Goal: Obtain resource: Obtain resource

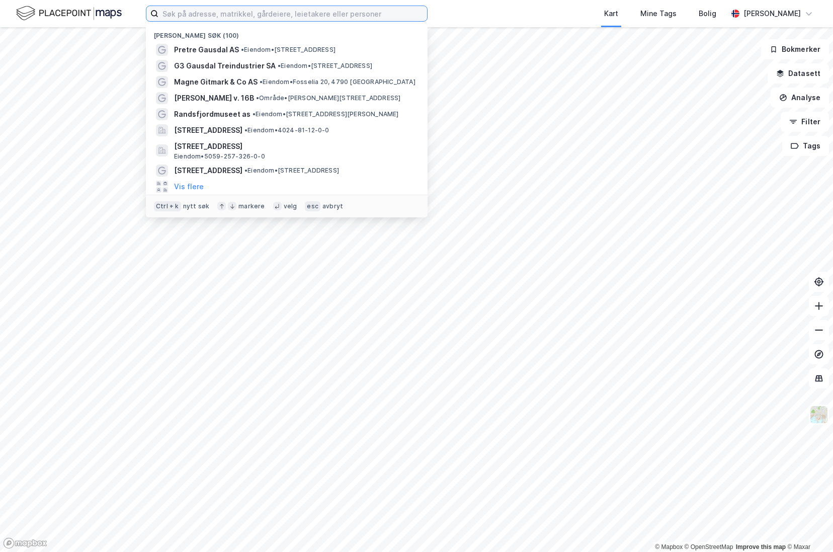
click at [184, 20] on input at bounding box center [292, 13] width 269 height 15
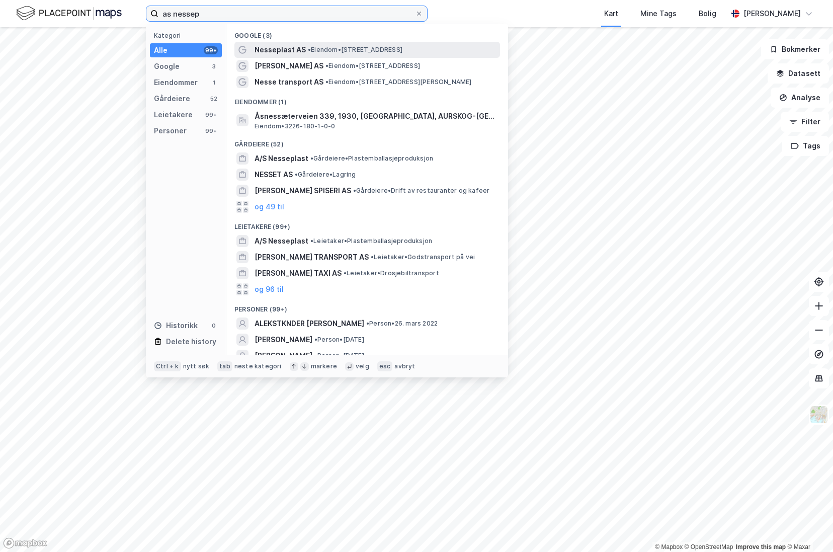
type input "as nessep"
click at [289, 47] on span "Nesseplast AS" at bounding box center [280, 50] width 51 height 12
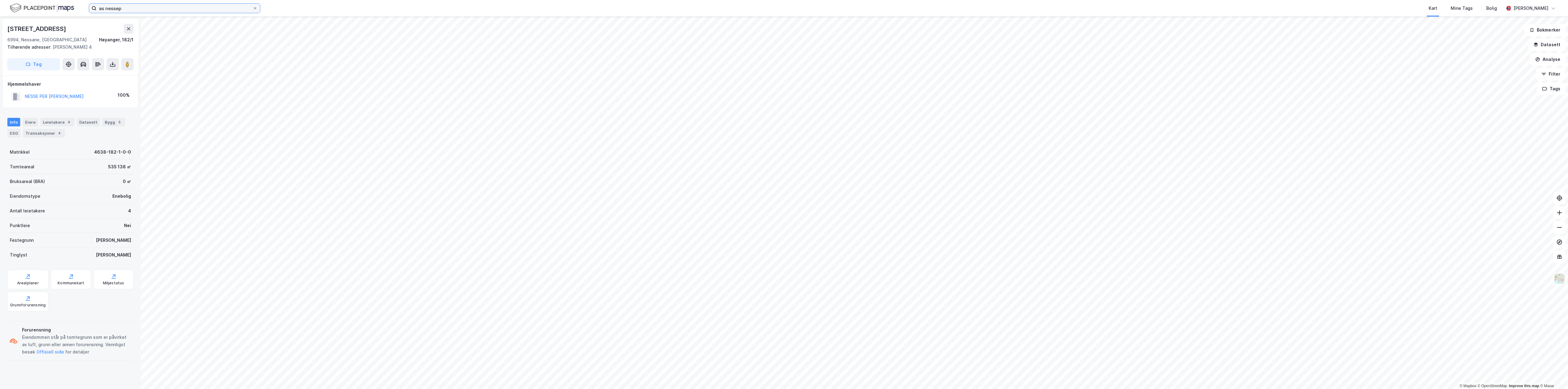
click at [172, 8] on input "as nessep" at bounding box center [174, 8] width 156 height 9
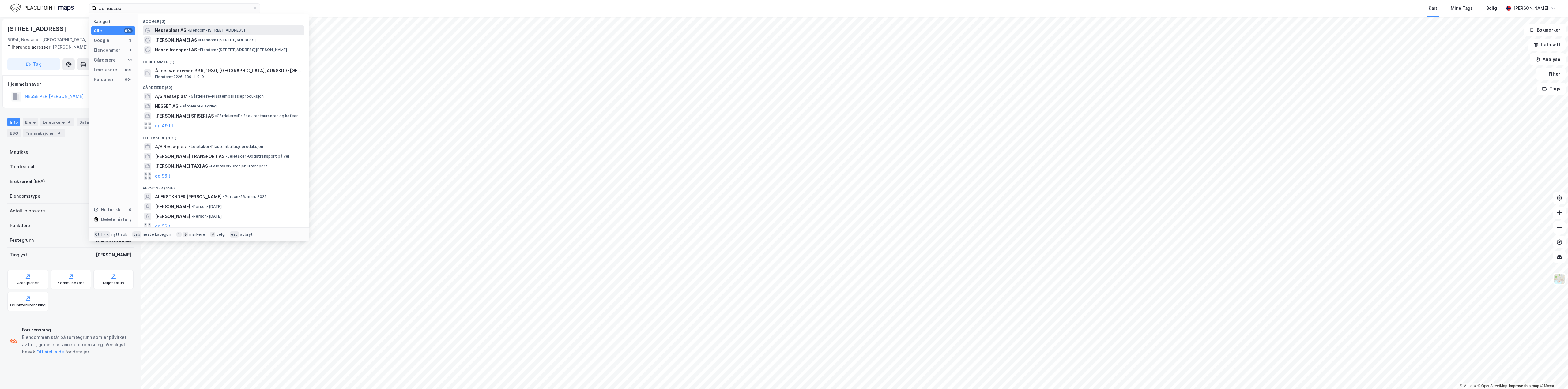
click at [165, 28] on span "Nesseplast AS" at bounding box center [170, 30] width 31 height 7
drag, startPoint x: 130, startPoint y: 11, endPoint x: 99, endPoint y: 10, distance: 31.0
click at [99, 10] on input "as nessep" at bounding box center [174, 8] width 156 height 9
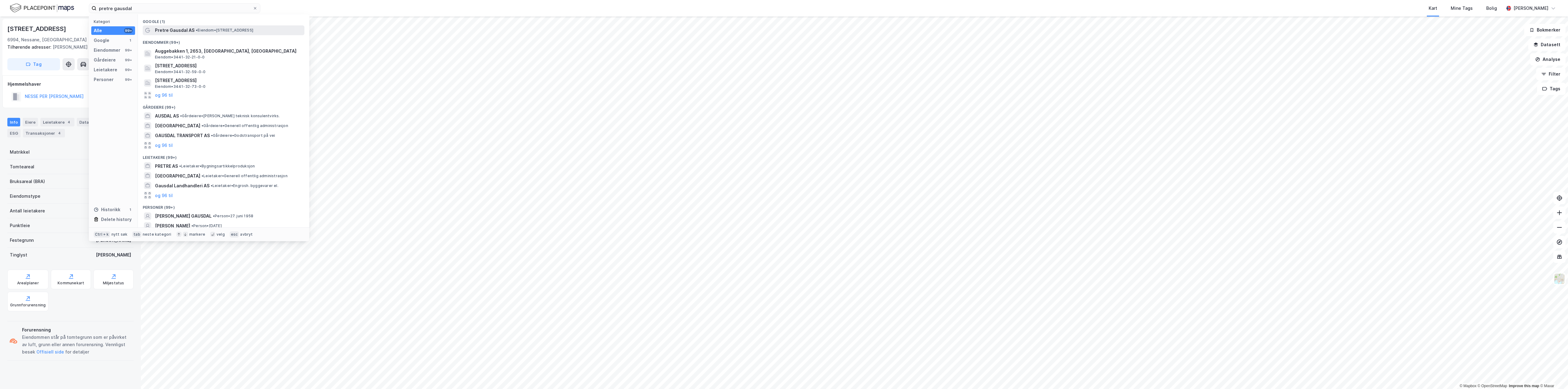
click at [186, 32] on span "Pretre Gausdal AS" at bounding box center [175, 30] width 40 height 7
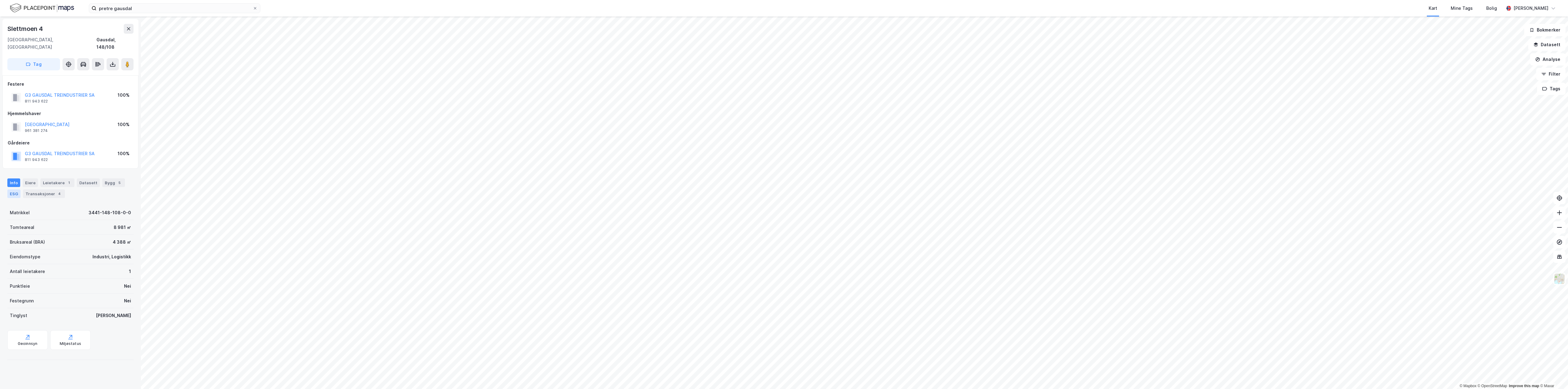
click at [7, 189] on div "ESG" at bounding box center [14, 194] width 13 height 9
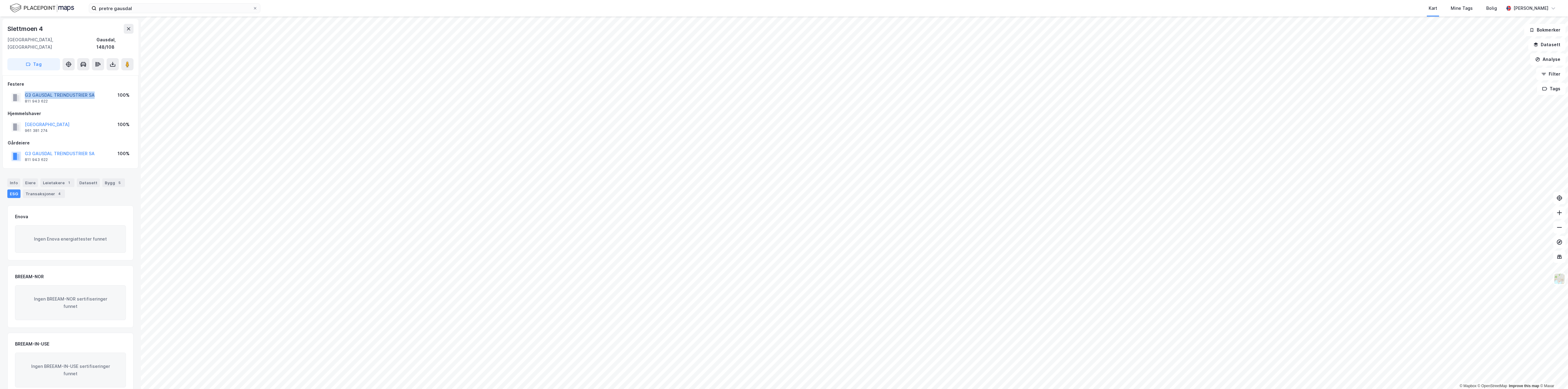
drag, startPoint x: 94, startPoint y: 88, endPoint x: 26, endPoint y: 88, distance: 68.0
click at [26, 90] on div "G3 GAUSDAL TREINDUSTRIER SA 811 943 622 100%" at bounding box center [71, 97] width 125 height 15
copy button "G3 GAUSDAL TREINDUSTRIER SA"
click at [507, 335] on html "pretre gausdal Kart Mine Tags [PERSON_NAME] [PERSON_NAME] © Mapbox © OpenStreet…" at bounding box center [784, 194] width 1568 height 389
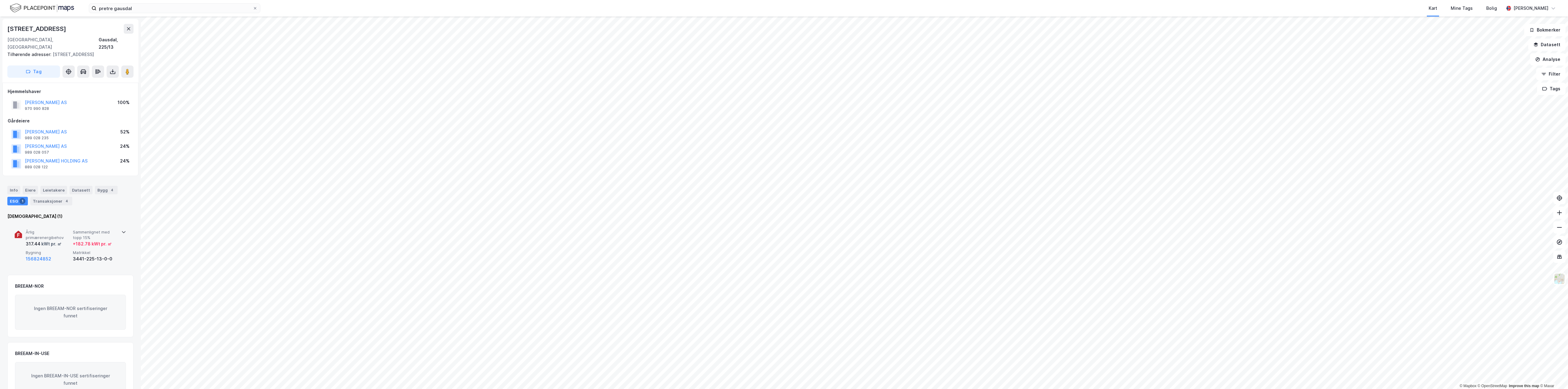
click at [69, 256] on div "Årlig primærenergibehov 317.44 kWt pr. ㎡ Sammenlignet med [PERSON_NAME] 15% + 1…" at bounding box center [70, 247] width 111 height 47
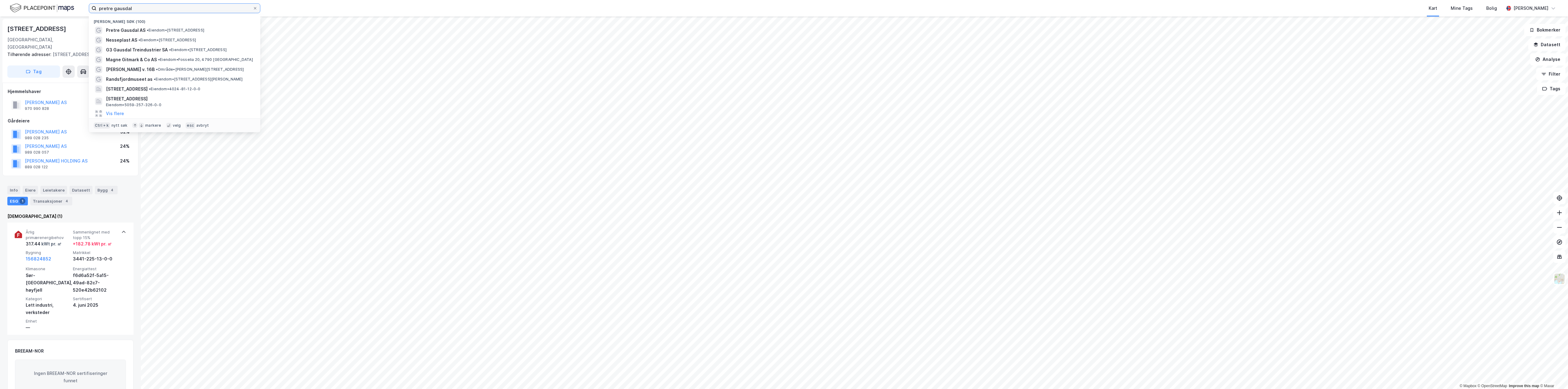
click at [164, 12] on input "pretre gausdal" at bounding box center [174, 8] width 156 height 9
click at [2, 15] on div "pretre gausdal Nylige søk (100) Pretre Gausdal AS • Eiendom • [STREET_ADDRESS] …" at bounding box center [784, 8] width 1568 height 16
paste input "[STREET_ADDRESS]"
type input "[STREET_ADDRESS]"
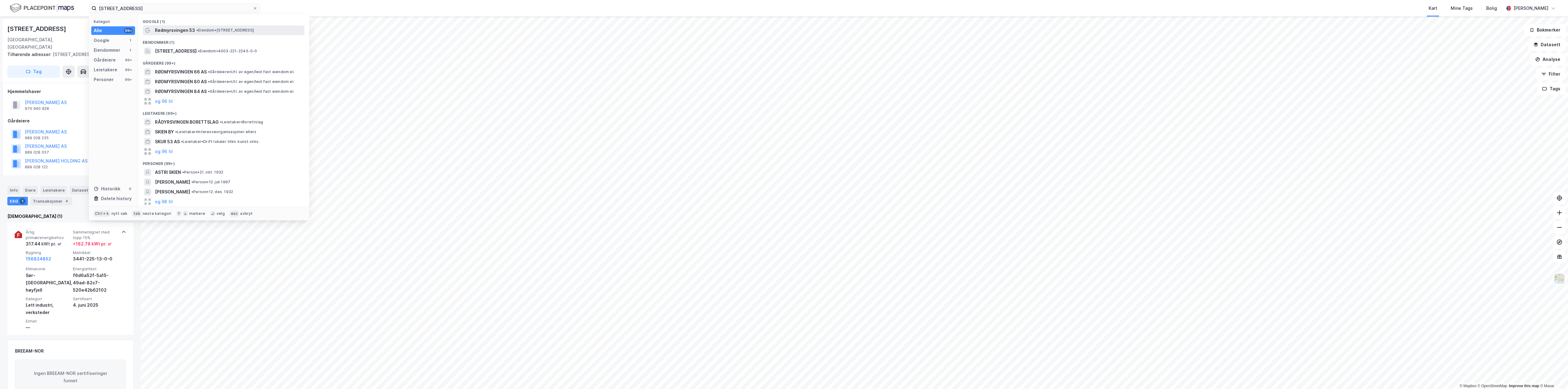
click at [178, 28] on span "Rødmyrsvingen 53" at bounding box center [175, 30] width 40 height 7
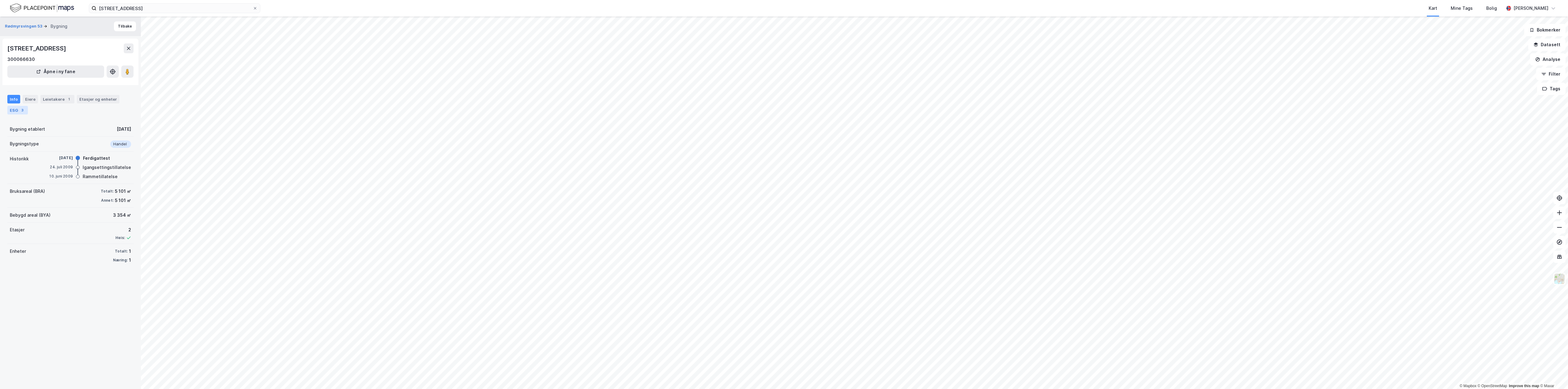
click at [10, 112] on div "ESG 3" at bounding box center [18, 110] width 21 height 9
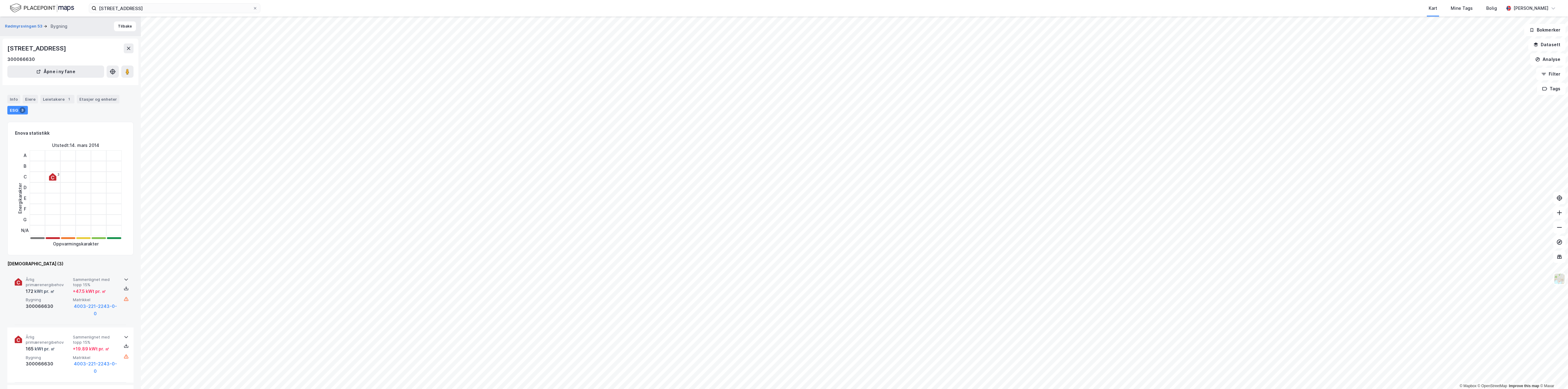
drag, startPoint x: 69, startPoint y: 300, endPoint x: 74, endPoint y: 299, distance: 5.1
click at [69, 300] on span "Bygning" at bounding box center [47, 300] width 44 height 5
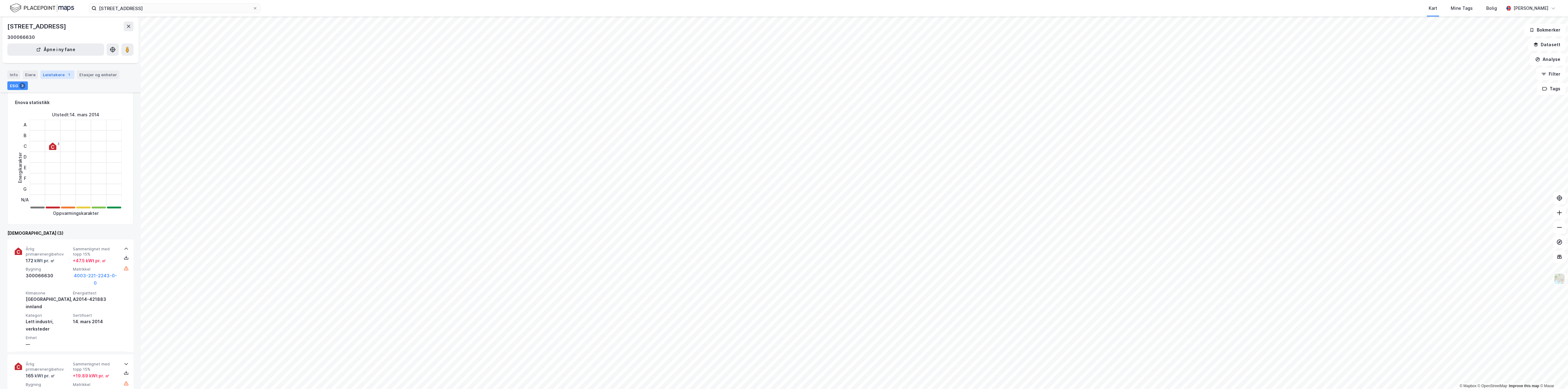
click at [52, 72] on div "Leietakere 1" at bounding box center [57, 75] width 34 height 9
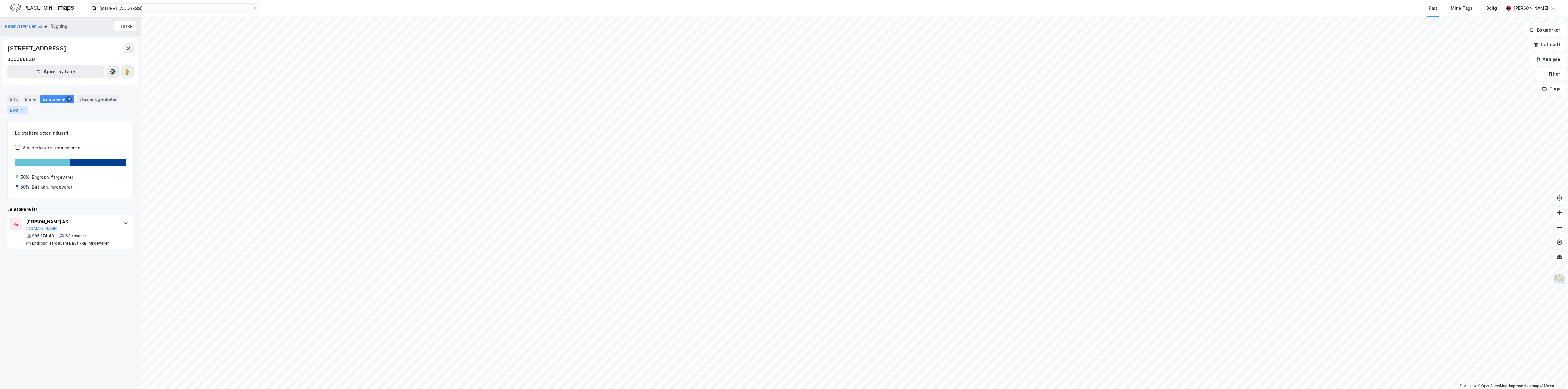
click at [24, 111] on div "3" at bounding box center [23, 110] width 6 height 6
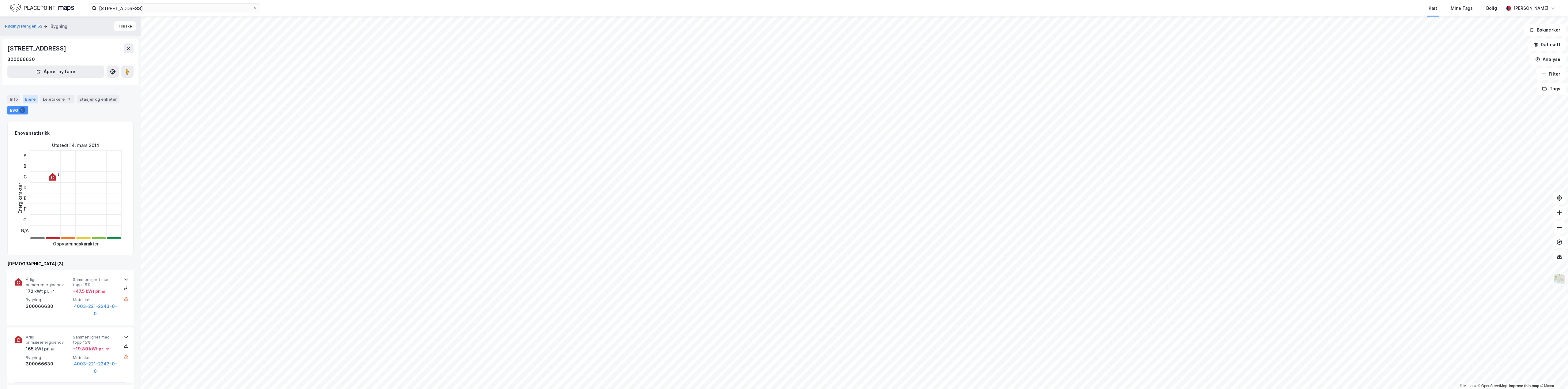
click at [29, 97] on div "Eiere" at bounding box center [30, 99] width 15 height 9
click at [42, 155] on link "Skien, 221/2243" at bounding box center [44, 153] width 34 height 5
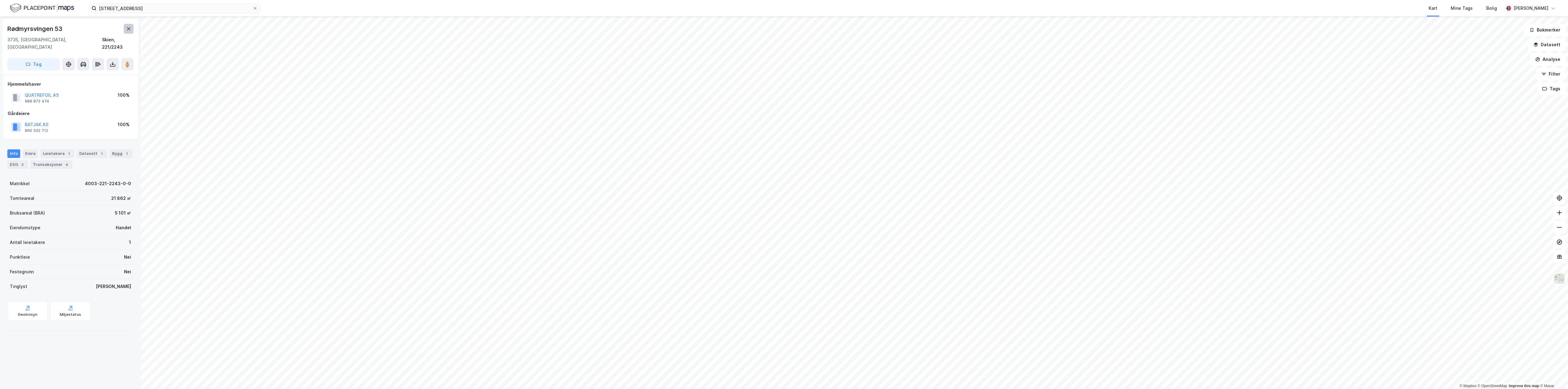
click at [130, 30] on icon at bounding box center [129, 29] width 4 height 3
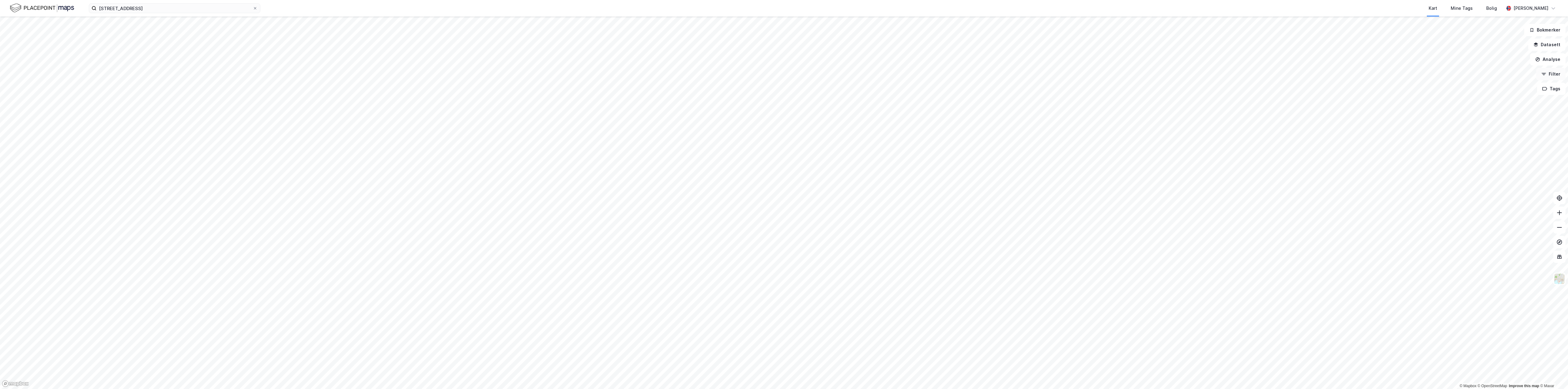
click at [507, 72] on icon "button" at bounding box center [1544, 74] width 5 height 5
click at [32, 95] on div "Næring" at bounding box center [28, 94] width 16 height 6
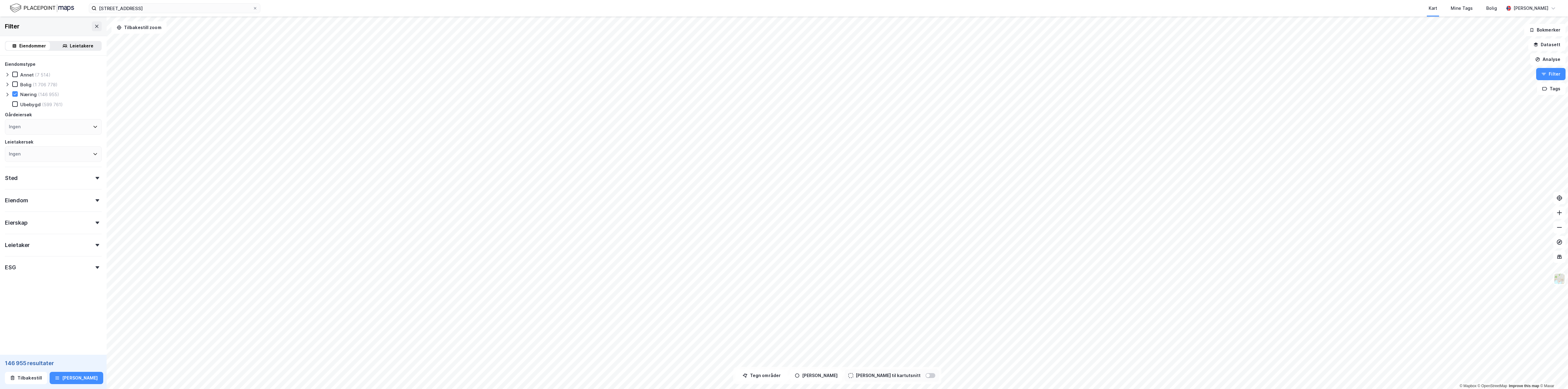
click at [24, 179] on div "Sted" at bounding box center [53, 175] width 97 height 18
click at [33, 209] on div "Ingen" at bounding box center [53, 205] width 97 height 16
click at [11, 283] on icon at bounding box center [12, 283] width 4 height 4
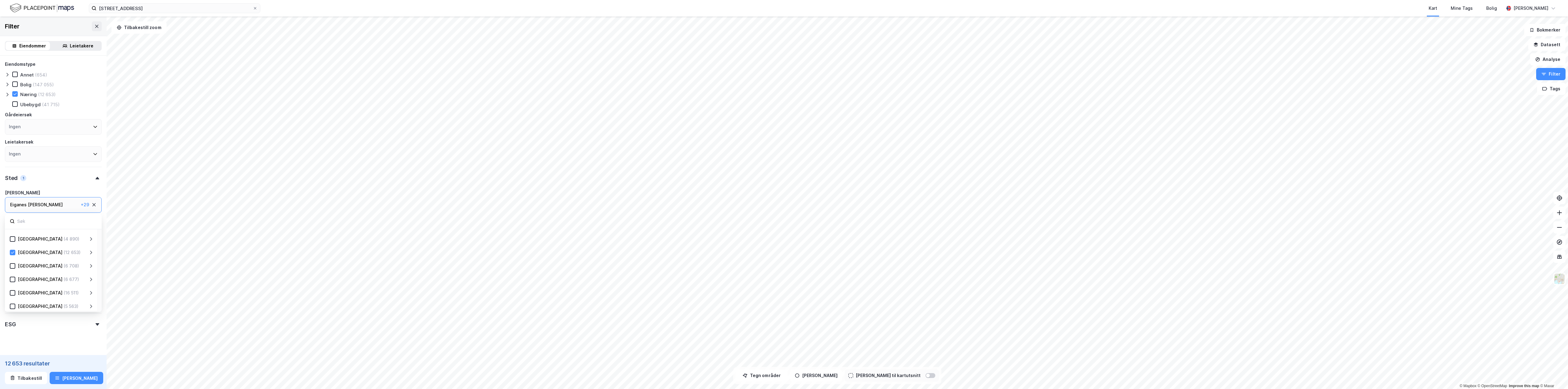
click at [91, 254] on icon at bounding box center [91, 253] width 5 height 5
click at [20, 268] on icon at bounding box center [19, 266] width 4 height 4
click at [19, 279] on icon at bounding box center [19, 279] width 4 height 4
click at [18, 305] on icon at bounding box center [19, 306] width 4 height 4
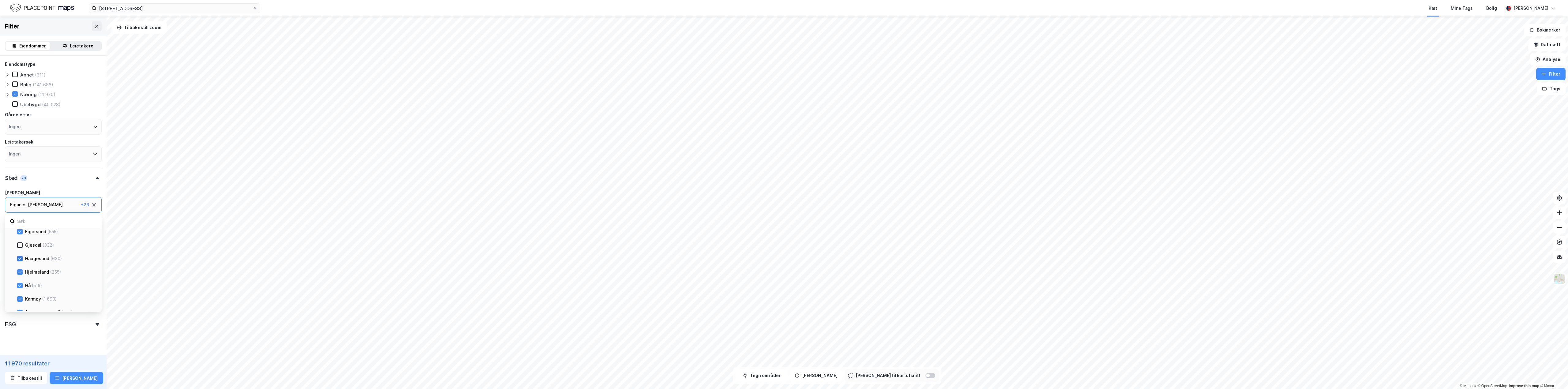
click at [23, 259] on div at bounding box center [19, 259] width 5 height 5
click at [19, 270] on div at bounding box center [19, 272] width 5 height 5
click at [18, 284] on icon at bounding box center [19, 286] width 4 height 4
click at [23, 298] on div at bounding box center [19, 299] width 5 height 5
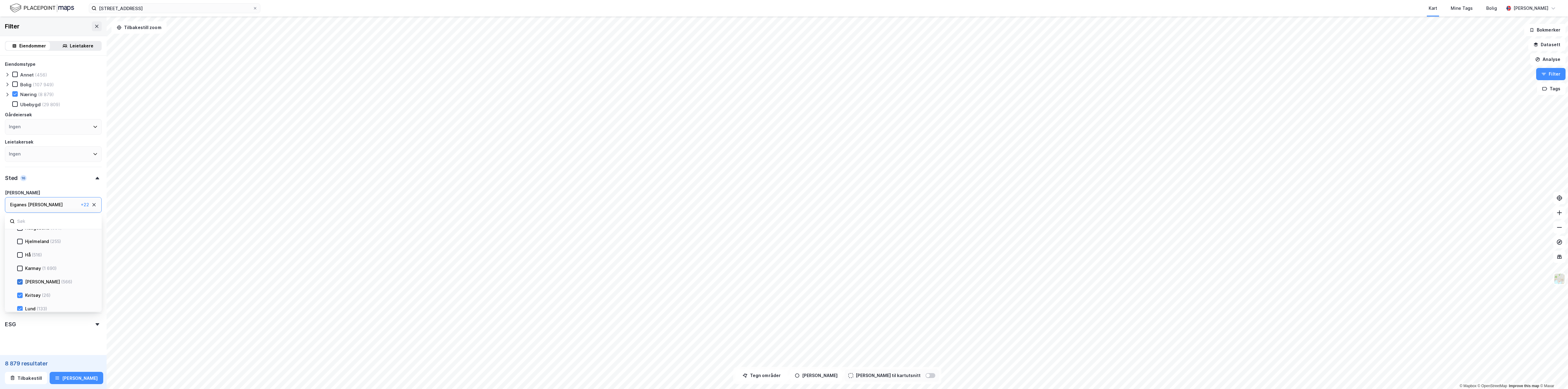
click at [20, 282] on icon at bounding box center [19, 282] width 4 height 4
click at [17, 294] on div at bounding box center [19, 295] width 5 height 5
click at [19, 306] on div "[PERSON_NAME] (133)" at bounding box center [55, 309] width 76 height 7
click at [19, 259] on icon at bounding box center [19, 261] width 4 height 4
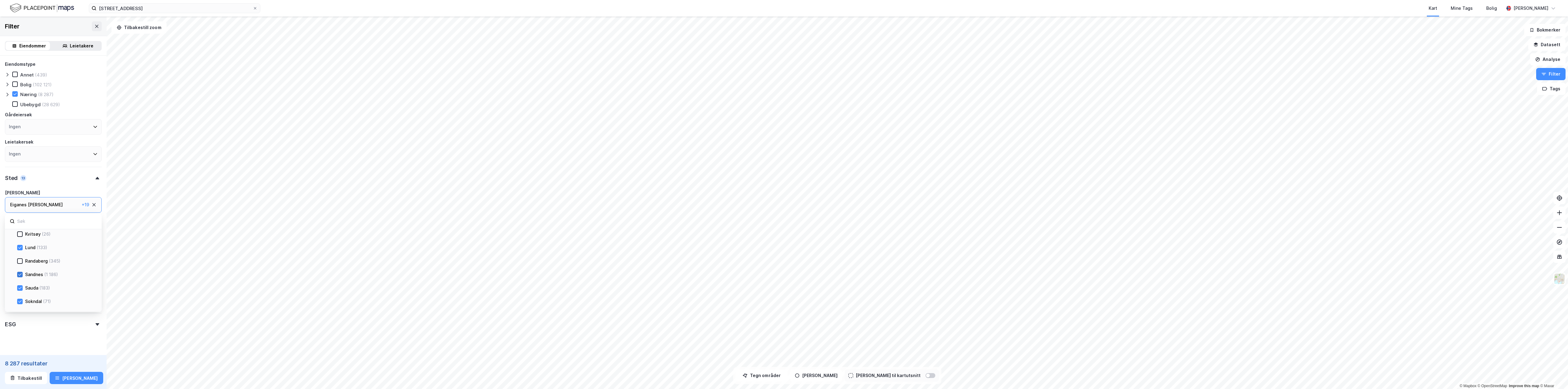
click at [19, 273] on icon at bounding box center [19, 275] width 4 height 4
click at [21, 286] on div at bounding box center [19, 288] width 5 height 5
click at [18, 253] on div at bounding box center [19, 254] width 5 height 5
click at [19, 267] on icon at bounding box center [19, 267] width 4 height 4
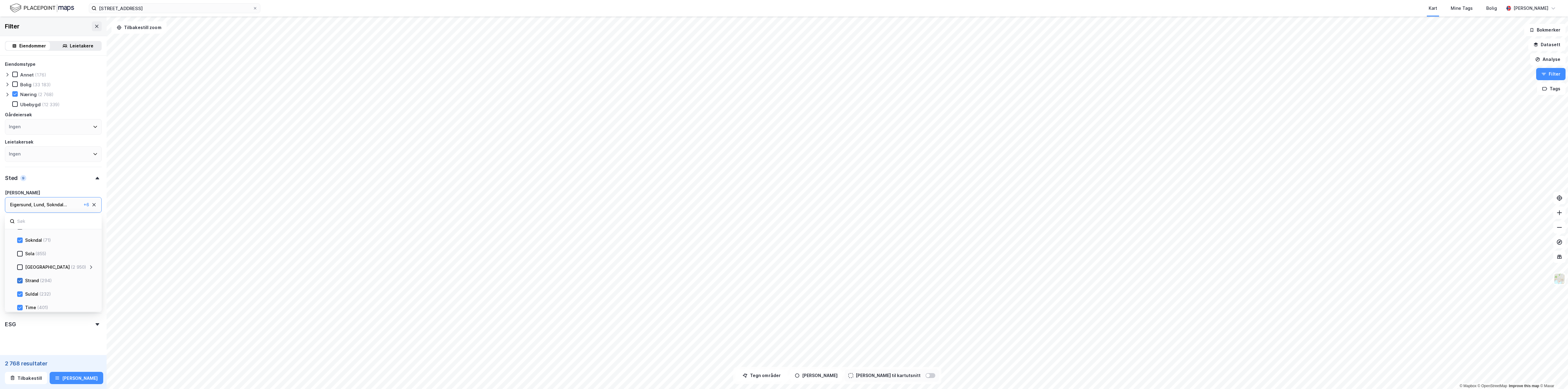
click at [23, 281] on div at bounding box center [19, 281] width 5 height 5
click at [19, 292] on icon at bounding box center [19, 294] width 4 height 4
click at [19, 307] on icon at bounding box center [19, 307] width 4 height 4
click at [22, 289] on div at bounding box center [19, 290] width 5 height 5
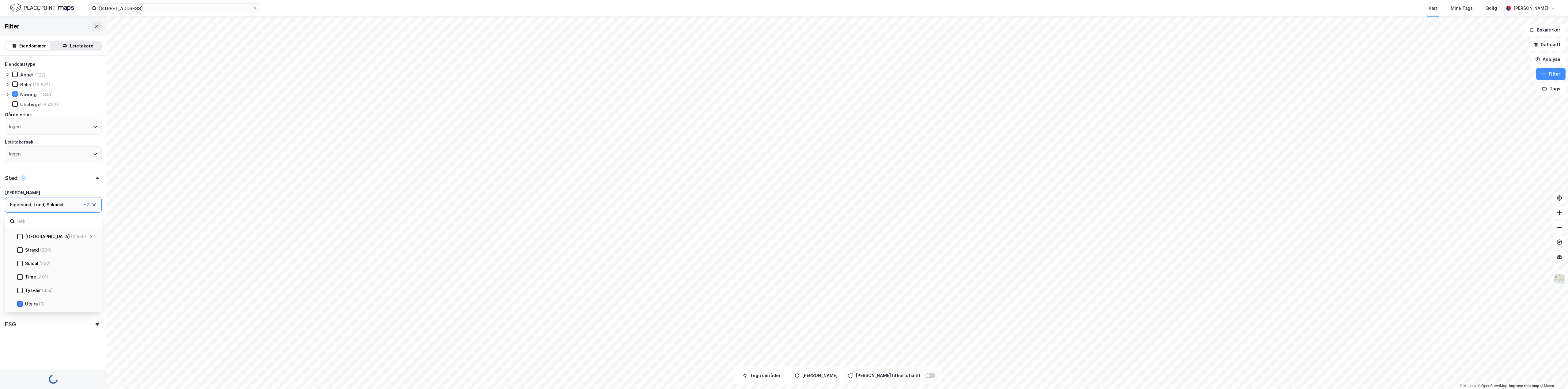
click at [19, 301] on div at bounding box center [19, 304] width 5 height 5
click at [33, 286] on div "Vindafjord" at bounding box center [36, 287] width 22 height 7
click at [33, 310] on div "ESG" at bounding box center [53, 311] width 97 height 18
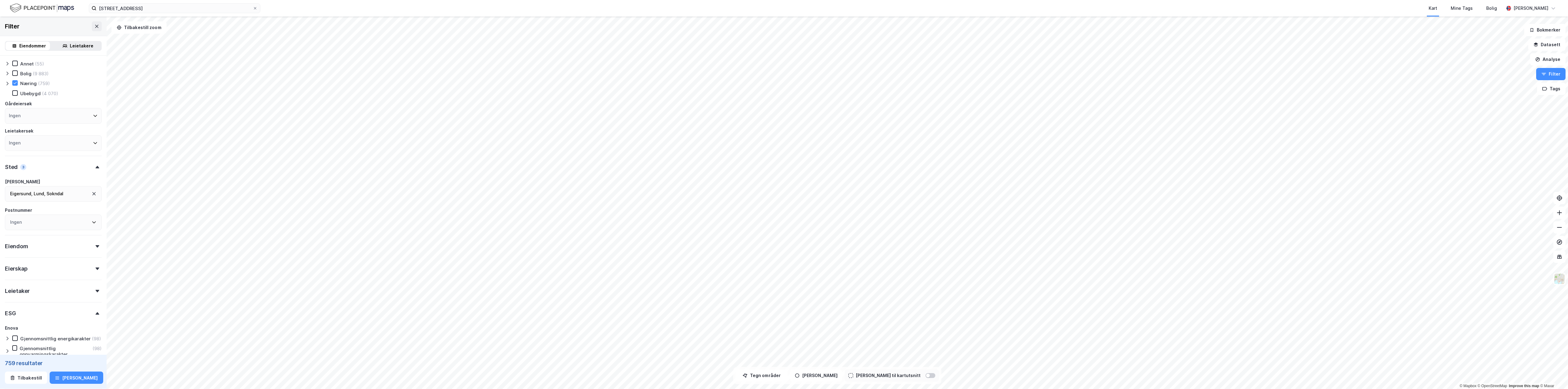
scroll to position [72, 0]
click at [44, 306] on div "Ingen vurdering" at bounding box center [38, 303] width 36 height 6
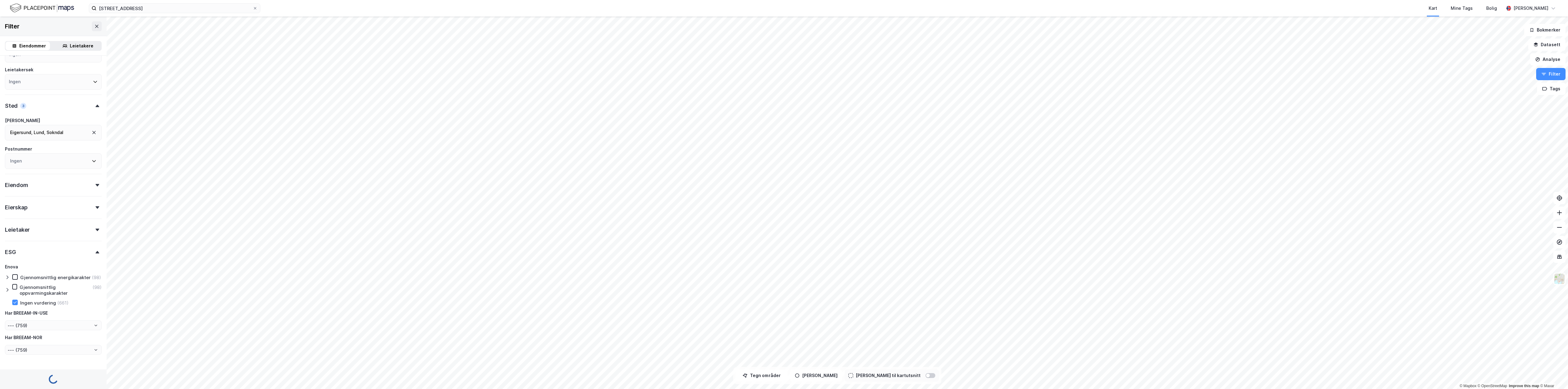
type input "--- (661)"
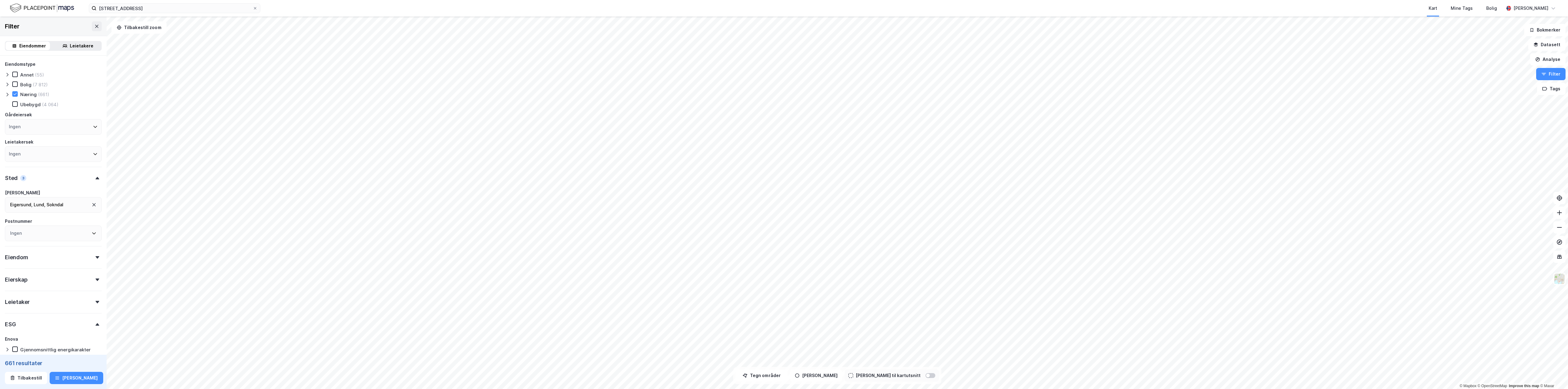
click at [34, 128] on div "Ingen" at bounding box center [53, 127] width 97 height 16
click at [39, 195] on div "Eiendom" at bounding box center [53, 194] width 97 height 18
click at [30, 244] on input "number" at bounding box center [29, 244] width 46 height 9
type input "1000"
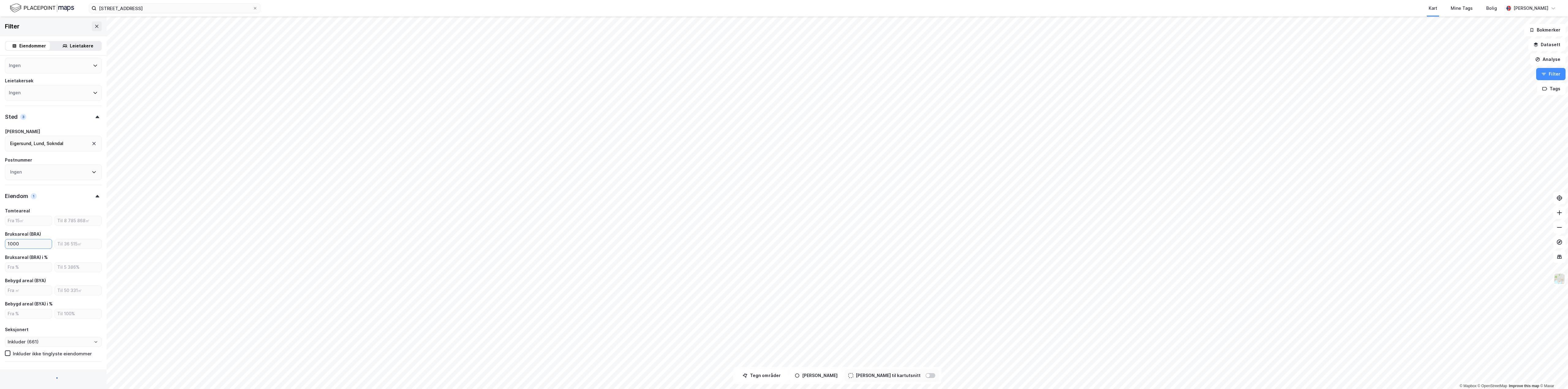
type input "--- (192)"
type input "Inkluder (192)"
type input "1000"
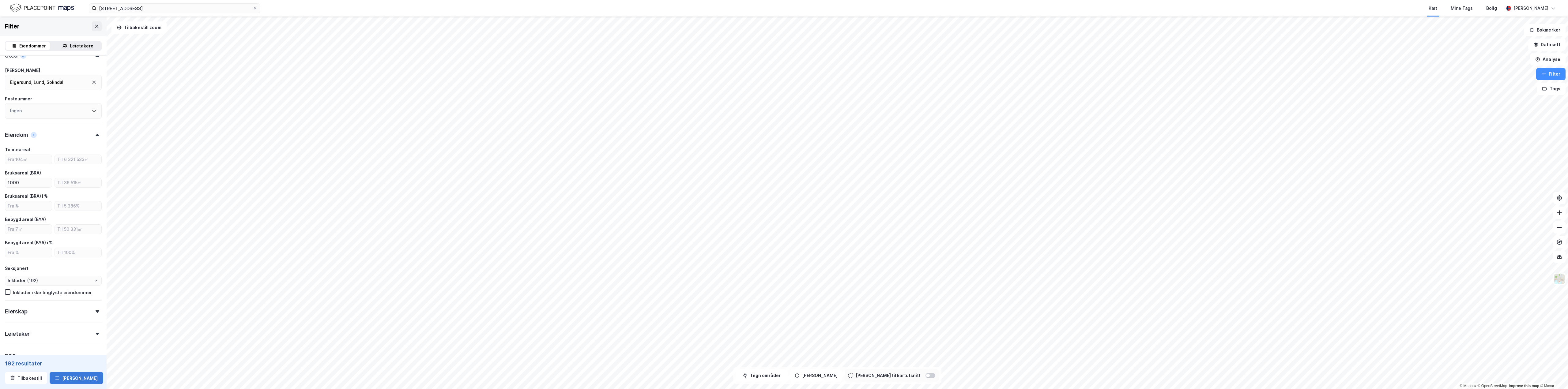
click at [72, 335] on button "[PERSON_NAME]" at bounding box center [77, 378] width 54 height 12
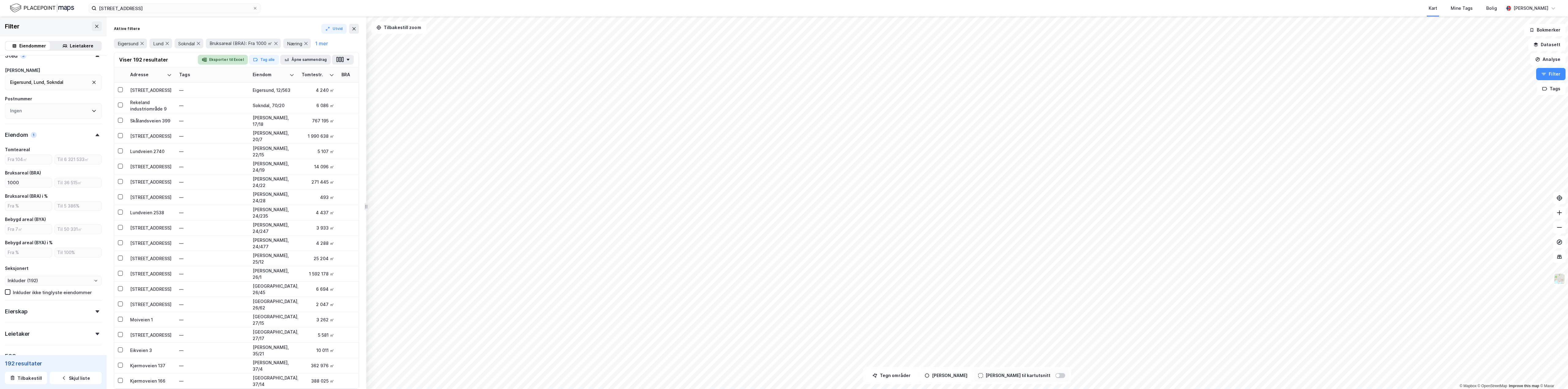
click at [235, 59] on button "Eksporter til Excel" at bounding box center [223, 60] width 50 height 10
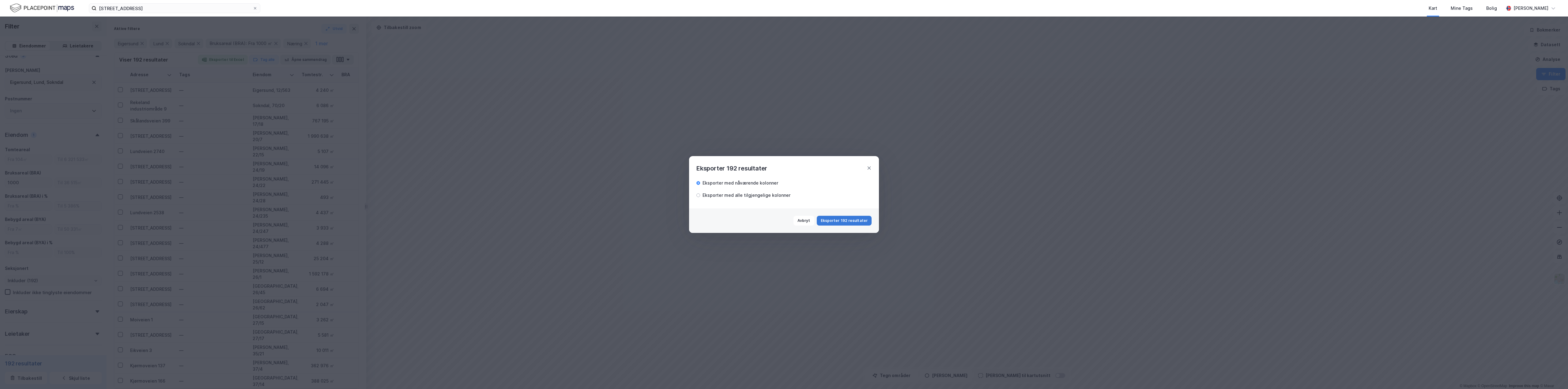
click at [507, 222] on button "Eksporter 192 resultater" at bounding box center [844, 221] width 55 height 10
